Goal: Task Accomplishment & Management: Manage account settings

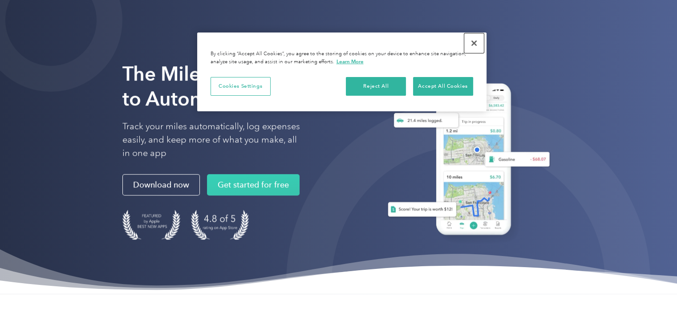
click at [475, 40] on button "Close" at bounding box center [474, 43] width 20 height 20
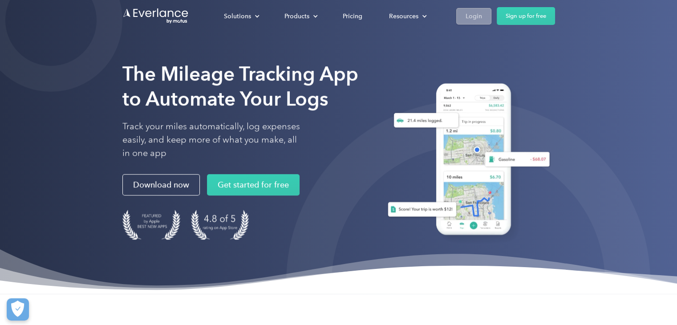
click at [478, 16] on div "Login" at bounding box center [474, 16] width 16 height 11
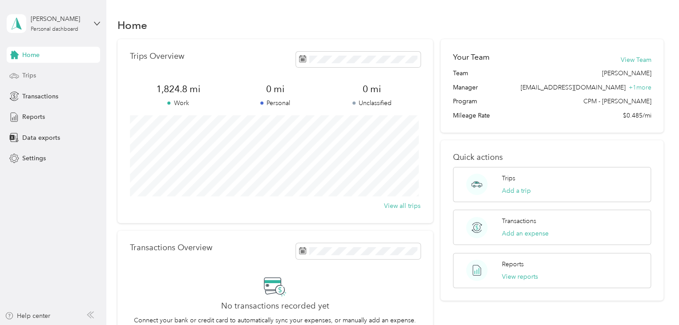
click at [56, 70] on div "Trips" at bounding box center [53, 76] width 93 height 16
